Goal: Task Accomplishment & Management: Use online tool/utility

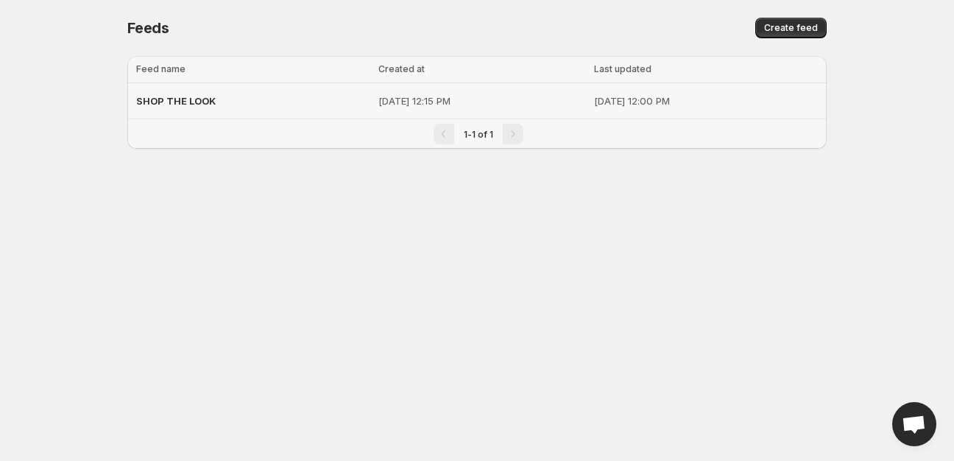
click at [186, 99] on span "SHOP THE LOOK" at bounding box center [176, 101] width 80 height 12
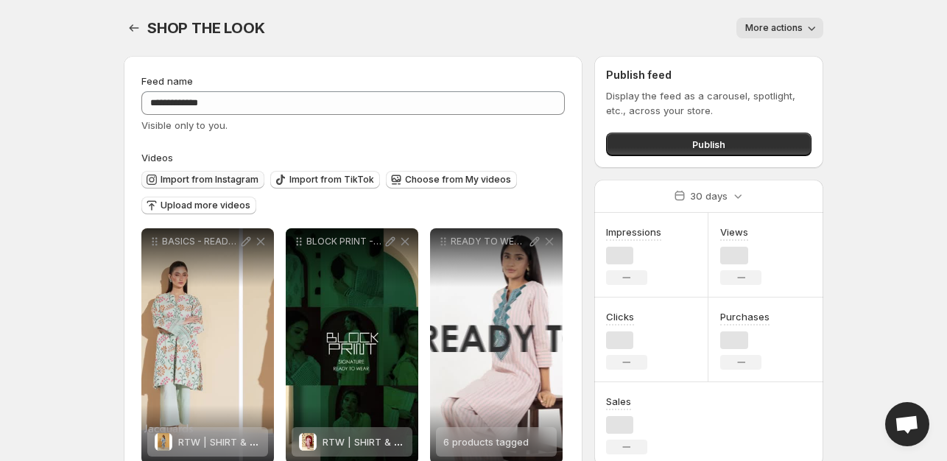
click at [222, 180] on span "Import from Instagram" at bounding box center [209, 180] width 98 height 12
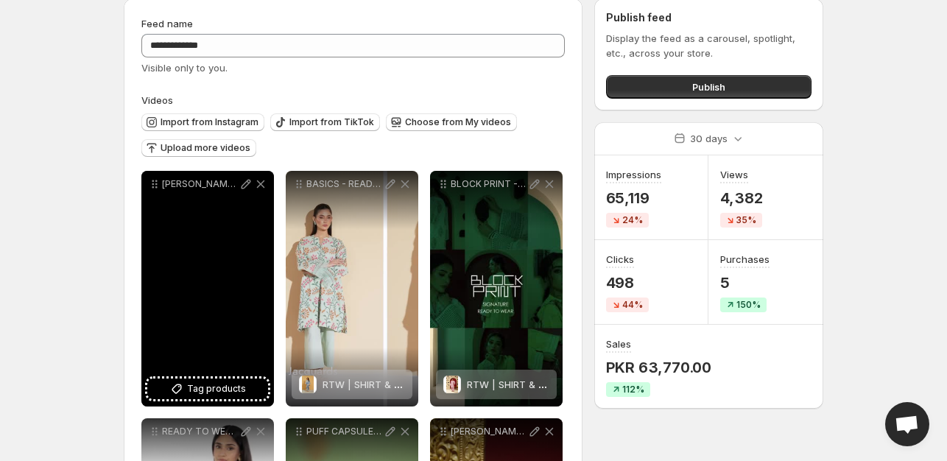
scroll to position [74, 0]
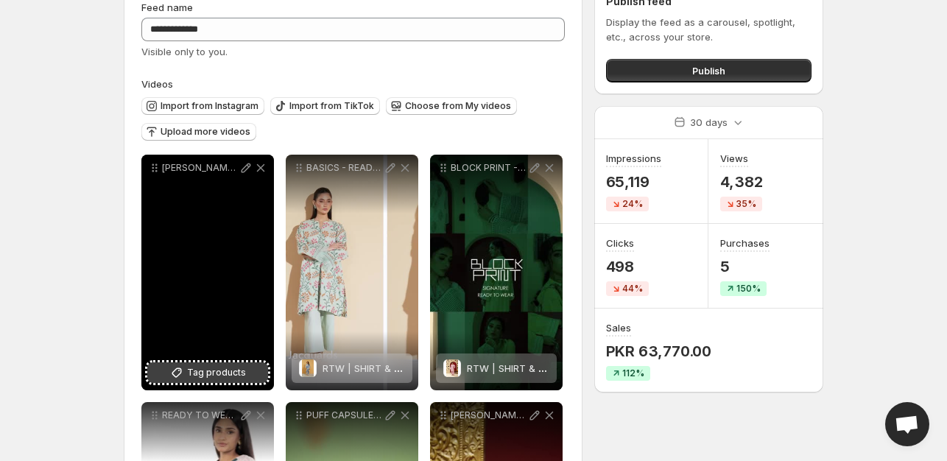
click at [197, 366] on span "Tag products" at bounding box center [216, 372] width 59 height 15
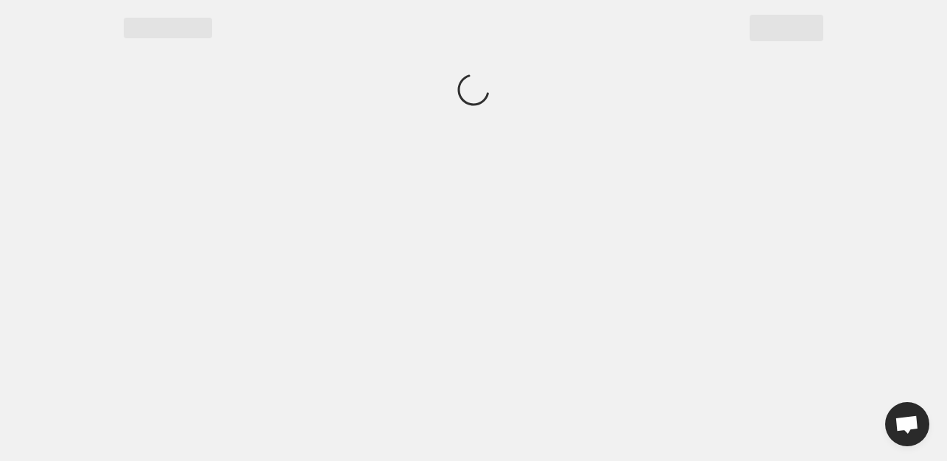
scroll to position [0, 0]
